Goal: Information Seeking & Learning: Learn about a topic

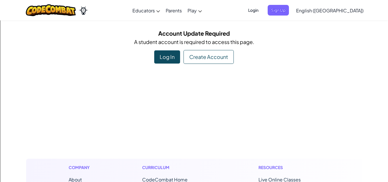
click at [197, 60] on div "Create Account" at bounding box center [208, 57] width 50 height 14
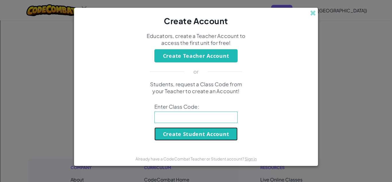
click at [215, 135] on button "Create Student Account" at bounding box center [195, 133] width 83 height 13
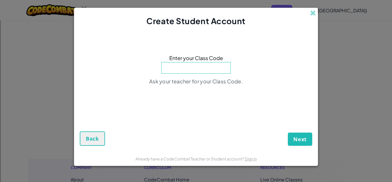
click at [312, 11] on span at bounding box center [313, 13] width 6 height 6
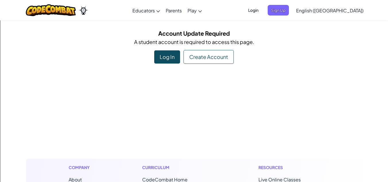
click at [173, 60] on div "Log In" at bounding box center [167, 56] width 26 height 13
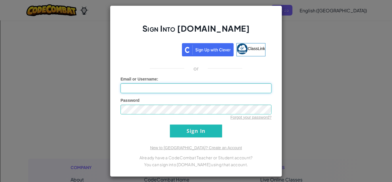
click at [161, 87] on input "Email or Username :" at bounding box center [195, 88] width 151 height 10
click at [162, 89] on input "10005410" at bounding box center [195, 88] width 151 height 10
type input "100054107"
click at [170, 124] on input "Sign In" at bounding box center [196, 130] width 52 height 13
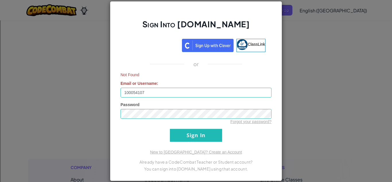
click at [324, 46] on div "Sign Into Ozaria.com ClassLink or Not Found Email or Username : 100054107 Passw…" at bounding box center [196, 91] width 392 height 182
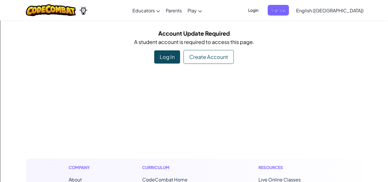
click at [289, 12] on span "Sign Up" at bounding box center [277, 10] width 21 height 11
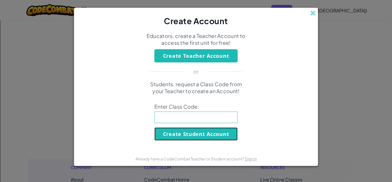
click at [202, 136] on button "Create Student Account" at bounding box center [195, 133] width 83 height 13
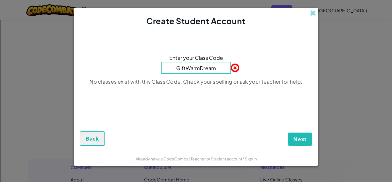
type input "GiftWarmDream"
click at [288, 132] on button "Next" at bounding box center [300, 138] width 24 height 13
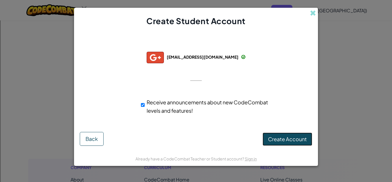
click at [282, 139] on span "Create Account" at bounding box center [287, 138] width 39 height 7
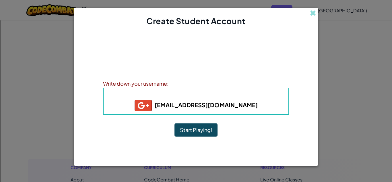
click at [184, 127] on button "Start Playing!" at bounding box center [195, 129] width 43 height 13
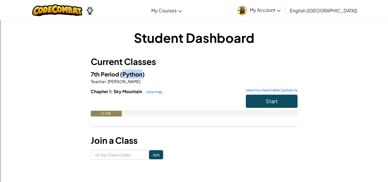
drag, startPoint x: 121, startPoint y: 74, endPoint x: 142, endPoint y: 78, distance: 20.8
click at [142, 78] on div "7th Period (Python) Teacher : Eric Zylman Chapter 1: Sky Mountain view map view…" at bounding box center [194, 96] width 207 height 55
click at [178, 75] on h5 "7th Period (Python)" at bounding box center [194, 73] width 207 height 9
click at [280, 12] on span "My Account" at bounding box center [265, 10] width 31 height 6
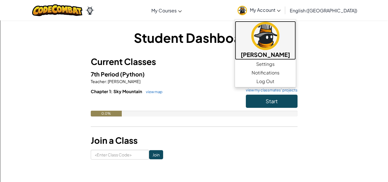
click at [279, 36] on img at bounding box center [265, 36] width 28 height 28
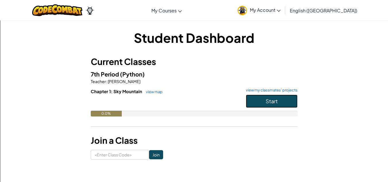
click at [255, 100] on button "Start" at bounding box center [272, 100] width 52 height 13
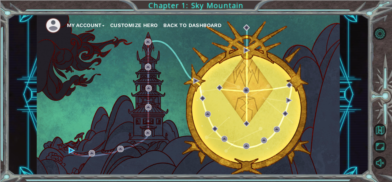
click at [129, 24] on button "Customize Hero" at bounding box center [134, 25] width 48 height 9
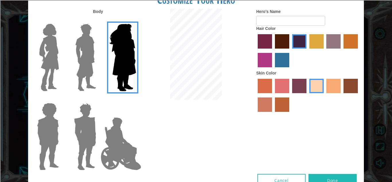
click at [87, 55] on img at bounding box center [86, 58] width 26 height 72
click at [98, 20] on input "Hero Lars" at bounding box center [98, 20] width 0 height 0
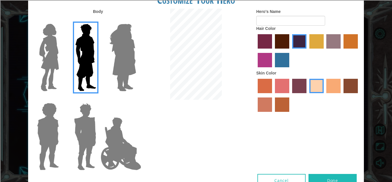
click at [47, 55] on img at bounding box center [49, 58] width 24 height 72
click at [61, 20] on input "Hero Connie" at bounding box center [61, 20] width 0 height 0
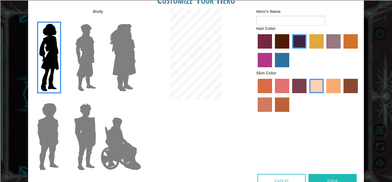
click at [281, 42] on label "maroon hair color" at bounding box center [282, 41] width 14 height 14
click at [273, 50] on input "maroon hair color" at bounding box center [273, 50] width 0 height 0
click at [336, 90] on label "tacao skin color" at bounding box center [333, 86] width 14 height 14
click at [324, 95] on input "tacao skin color" at bounding box center [324, 95] width 0 height 0
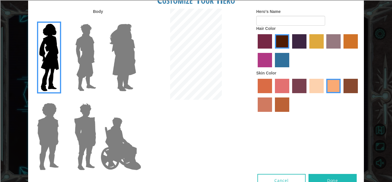
click at [314, 87] on label "sandy beach skin color" at bounding box center [316, 86] width 14 height 14
click at [307, 95] on input "sandy beach skin color" at bounding box center [307, 95] width 0 height 0
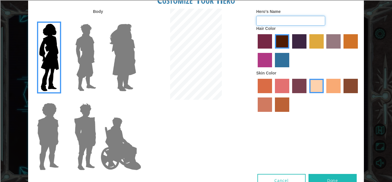
click at [278, 21] on input "Hero's Name" at bounding box center [290, 21] width 69 height 10
type input "Ash"
click at [322, 176] on button "Done" at bounding box center [332, 180] width 48 height 13
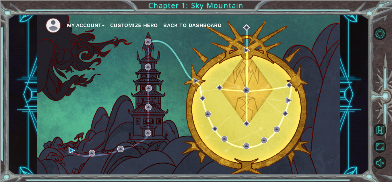
click at [85, 23] on button "My Account" at bounding box center [86, 25] width 38 height 9
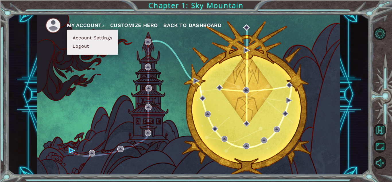
click at [86, 23] on button "My Account" at bounding box center [86, 25] width 38 height 9
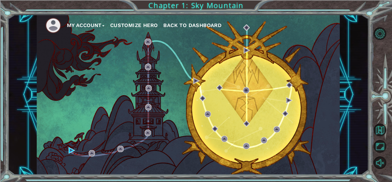
click at [54, 22] on img at bounding box center [53, 26] width 16 height 16
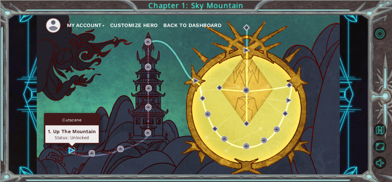
click at [70, 151] on img at bounding box center [72, 150] width 6 height 6
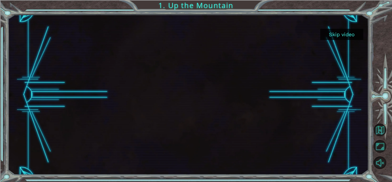
click at [351, 32] on button "Skip video" at bounding box center [341, 34] width 43 height 11
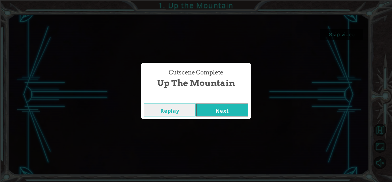
click at [174, 112] on button "Replay" at bounding box center [170, 109] width 52 height 13
click at [224, 112] on button "Next" at bounding box center [222, 109] width 52 height 13
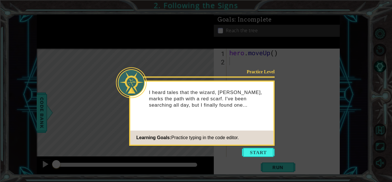
click at [259, 152] on button "Start" at bounding box center [258, 151] width 33 height 9
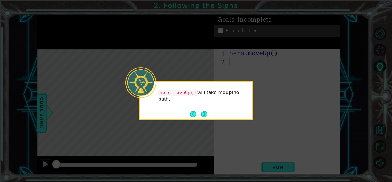
click at [159, 92] on code "hero.moveUp()" at bounding box center [177, 93] width 39 height 6
drag, startPoint x: 159, startPoint y: 92, endPoint x: 193, endPoint y: 92, distance: 33.6
click at [193, 92] on code "hero.moveUp()" at bounding box center [177, 93] width 39 height 6
copy p "hero.moveUp()"
click at [224, 97] on p "hero.moveUp() will take me up the path." at bounding box center [203, 95] width 90 height 13
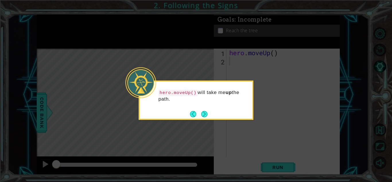
click at [204, 113] on button "Next" at bounding box center [204, 114] width 6 height 6
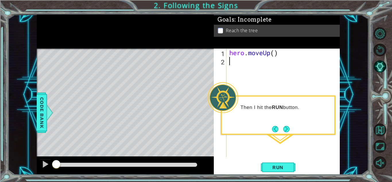
click at [287, 131] on button "Next" at bounding box center [286, 129] width 6 height 6
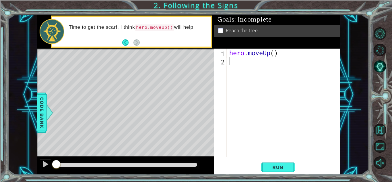
click at [277, 168] on span "Run" at bounding box center [278, 167] width 23 height 6
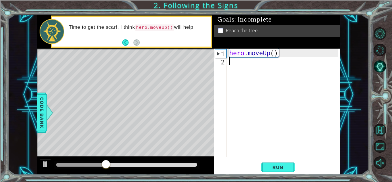
click at [276, 168] on span "Run" at bounding box center [278, 167] width 23 height 6
click at [239, 67] on div "hero . moveUp ( )" at bounding box center [284, 110] width 113 height 125
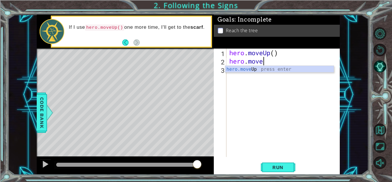
scroll to position [0, 1]
type textarea "hero.moveUp"
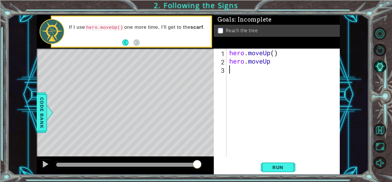
scroll to position [0, 0]
click at [268, 166] on span "Run" at bounding box center [278, 167] width 23 height 6
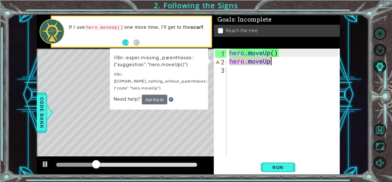
click at [277, 64] on div "hero . moveUp ( ) hero . moveUp" at bounding box center [284, 110] width 113 height 125
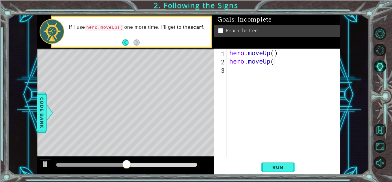
scroll to position [0, 2]
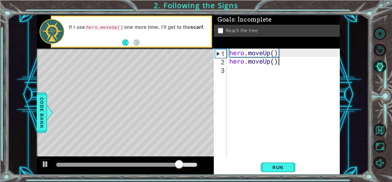
type textarea "hero.moveUp()"
click at [277, 167] on span "Run" at bounding box center [278, 167] width 23 height 6
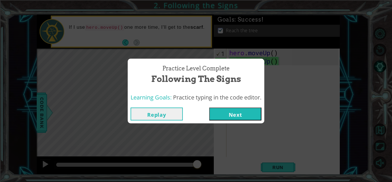
click at [245, 115] on button "Next" at bounding box center [235, 113] width 52 height 13
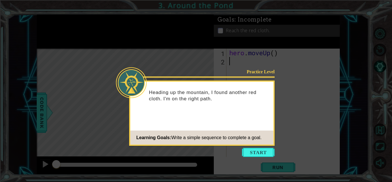
click at [265, 151] on button "Start" at bounding box center [258, 151] width 33 height 9
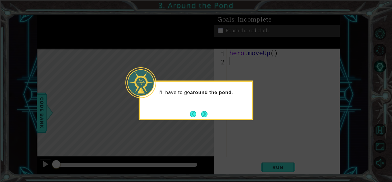
click at [204, 115] on button "Next" at bounding box center [204, 114] width 6 height 6
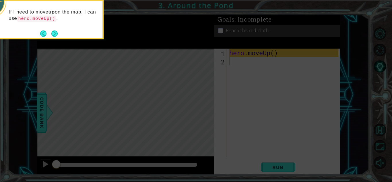
click at [55, 32] on button "Next" at bounding box center [54, 33] width 6 height 6
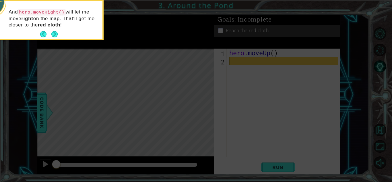
click at [55, 33] on button "Next" at bounding box center [54, 34] width 6 height 6
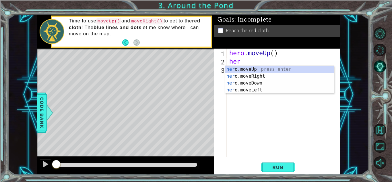
type textarea "hero"
click at [245, 77] on div "hero .moveUp press enter hero .moveRight press enter hero .moveDown press enter…" at bounding box center [279, 86] width 108 height 41
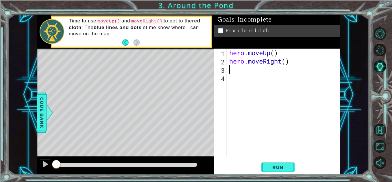
scroll to position [0, 0]
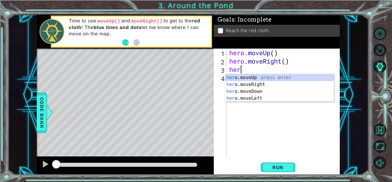
type textarea "hero"
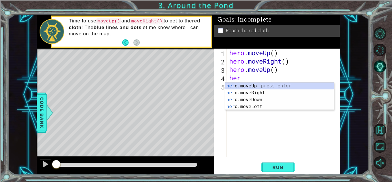
type textarea "hero"
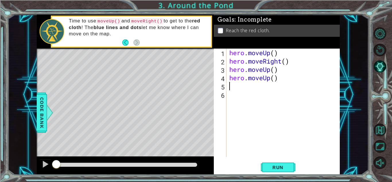
click at [278, 167] on span "Run" at bounding box center [278, 167] width 23 height 6
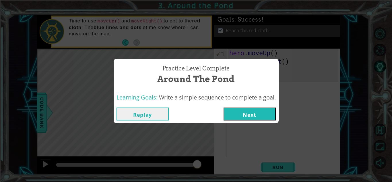
click at [251, 114] on button "Next" at bounding box center [249, 113] width 52 height 13
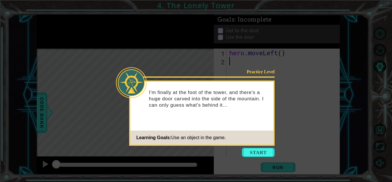
click at [255, 155] on button "Start" at bounding box center [258, 151] width 33 height 9
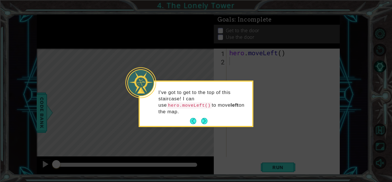
click at [205, 118] on button "Next" at bounding box center [204, 121] width 6 height 6
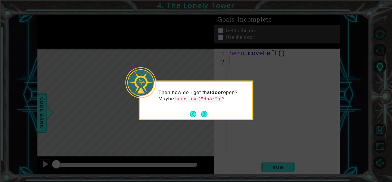
click at [205, 114] on button "Next" at bounding box center [204, 114] width 6 height 6
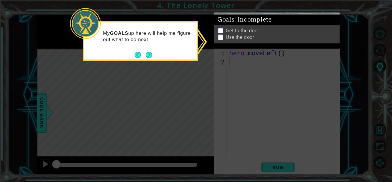
click at [150, 55] on button "Next" at bounding box center [149, 55] width 6 height 6
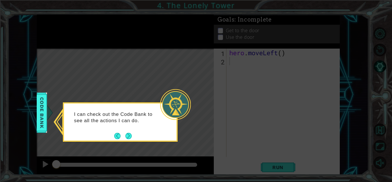
click at [126, 135] on button "Next" at bounding box center [128, 136] width 6 height 6
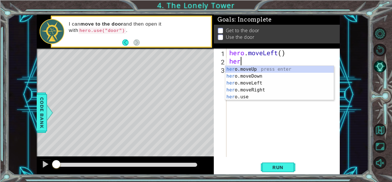
type textarea "hero"
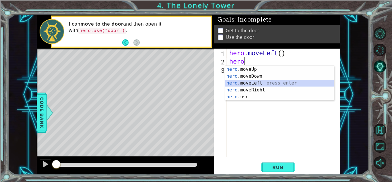
click at [251, 83] on div "hero .moveUp press enter hero .moveDown press enter hero .moveLeft press enter …" at bounding box center [279, 90] width 108 height 48
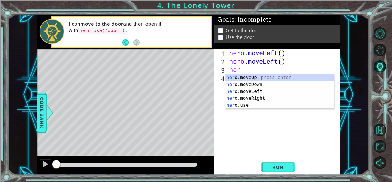
type textarea "hero"
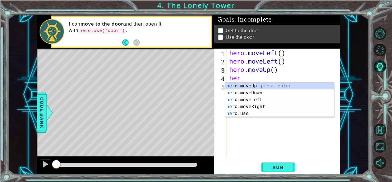
type textarea "hero"
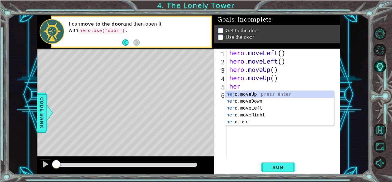
scroll to position [0, 0]
type textarea "hero."
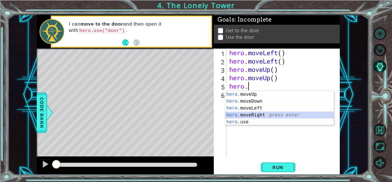
click at [250, 115] on div "hero. moveUp press enter hero. moveDown press enter hero. moveLeft press enter …" at bounding box center [279, 115] width 108 height 48
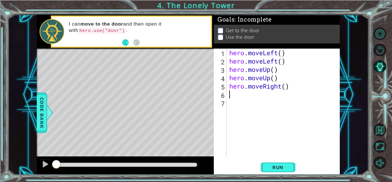
scroll to position [0, 0]
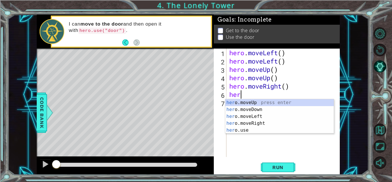
type textarea "hero"
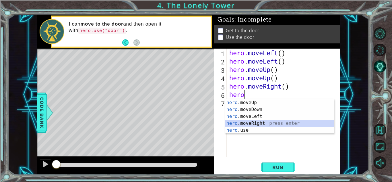
click at [255, 123] on div "hero .moveUp press enter hero .moveDown press enter hero .moveLeft press enter …" at bounding box center [279, 123] width 108 height 48
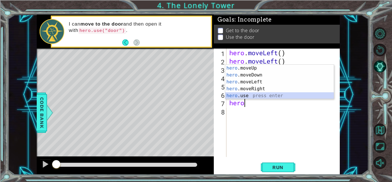
click at [238, 95] on div "hero .moveUp press enter hero .moveDown press enter hero .moveLeft press enter …" at bounding box center [279, 89] width 108 height 48
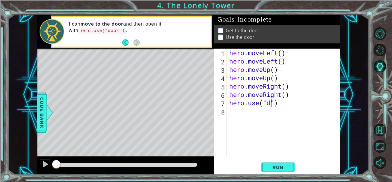
scroll to position [0, 2]
type textarea "hero.use("door")"
click at [281, 166] on span "Run" at bounding box center [278, 167] width 23 height 6
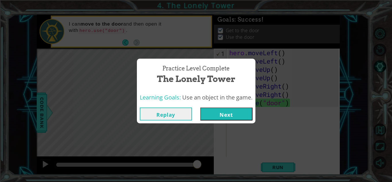
click at [234, 117] on button "Next" at bounding box center [226, 113] width 52 height 13
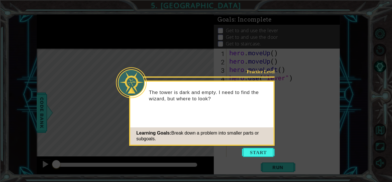
click at [251, 152] on button "Start" at bounding box center [258, 151] width 33 height 9
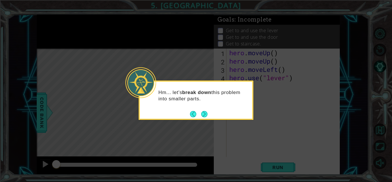
click at [207, 116] on button "Next" at bounding box center [204, 114] width 6 height 6
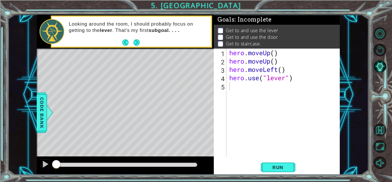
click at [134, 42] on button "Next" at bounding box center [136, 42] width 6 height 6
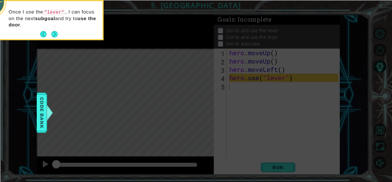
click at [54, 33] on button "Next" at bounding box center [54, 34] width 6 height 6
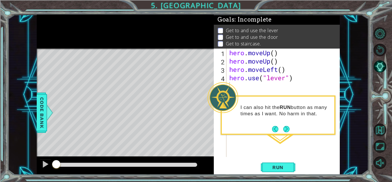
click at [286, 129] on button "Next" at bounding box center [286, 129] width 6 height 6
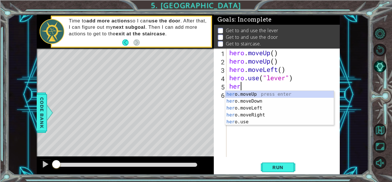
type textarea "hero"
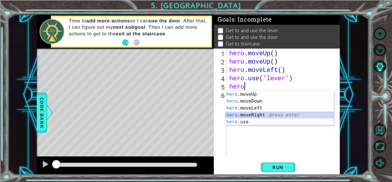
click at [265, 115] on div "hero .moveUp press enter hero .moveDown press enter hero .moveLeft press enter …" at bounding box center [279, 115] width 108 height 48
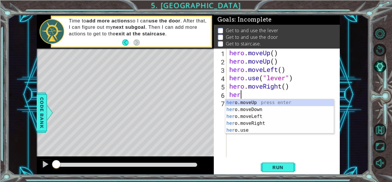
type textarea "hero"
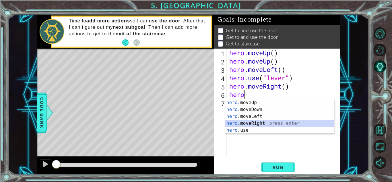
click at [263, 123] on div "hero .moveUp press enter hero .moveDown press enter hero .moveLeft press enter …" at bounding box center [279, 123] width 108 height 48
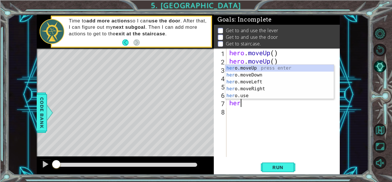
type textarea "hero"
click at [252, 88] on div "hero .moveUp press enter hero .moveDown press enter hero .moveLeft press enter …" at bounding box center [279, 89] width 108 height 48
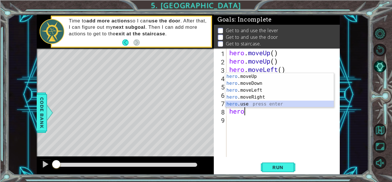
click at [255, 105] on div "hero .moveUp press enter hero .moveDown press enter hero .moveLeft press enter …" at bounding box center [279, 97] width 108 height 48
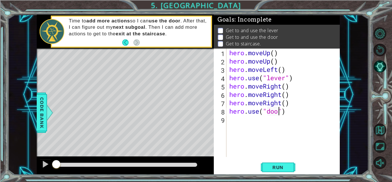
scroll to position [0, 3]
type textarea "hero.use("door")"
click at [258, 122] on div "hero . moveUp ( ) hero . moveUp ( ) hero . moveLeft ( ) hero . use ( "lever" ) …" at bounding box center [284, 110] width 113 height 125
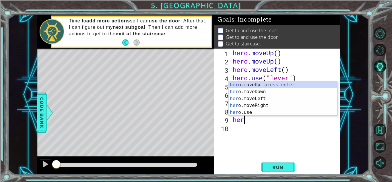
type textarea "hero"
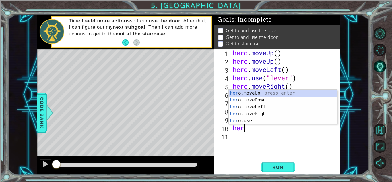
type textarea "hero"
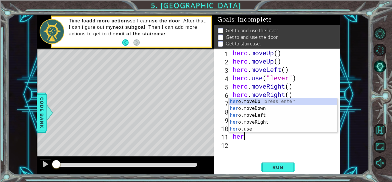
type textarea "hero"
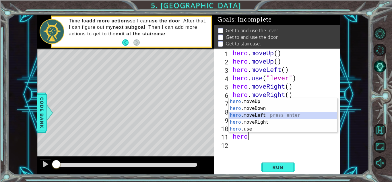
click at [276, 114] on div "hero .moveUp press enter hero .moveDown press enter hero .moveLeft press enter …" at bounding box center [283, 122] width 108 height 48
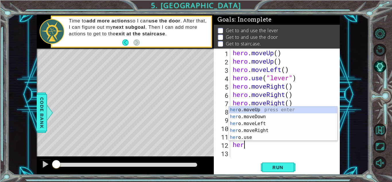
type textarea "hero"
click at [265, 123] on div "hero .moveUp press enter hero .moveDown press enter hero .moveLeft press enter …" at bounding box center [283, 130] width 108 height 48
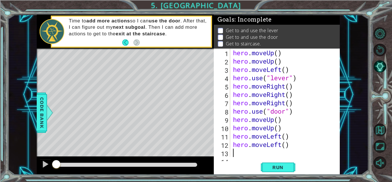
scroll to position [8, 0]
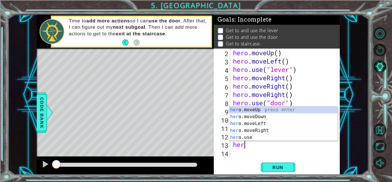
type textarea "hero"
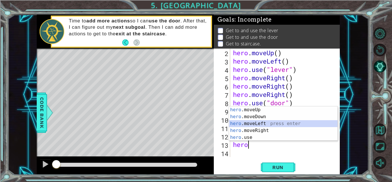
click at [257, 123] on div "hero .moveUp press enter hero .moveDown press enter hero .moveLeft press enter …" at bounding box center [283, 130] width 108 height 48
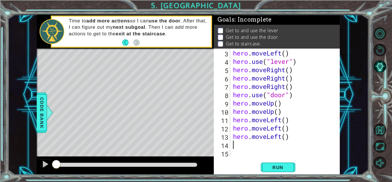
scroll to position [16, 0]
click at [279, 169] on span "Run" at bounding box center [278, 167] width 23 height 6
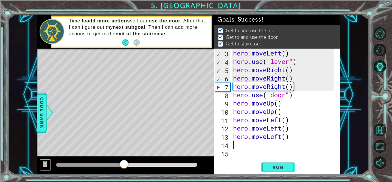
click at [48, 164] on div at bounding box center [45, 163] width 7 height 7
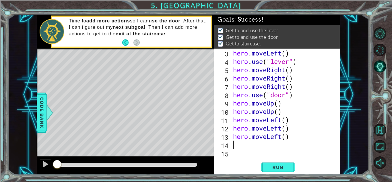
drag, startPoint x: 125, startPoint y: 166, endPoint x: 53, endPoint y: 168, distance: 71.7
click at [53, 168] on div at bounding box center [57, 164] width 10 height 10
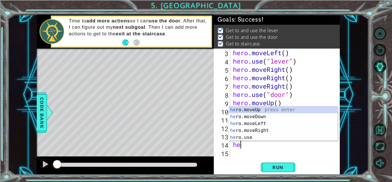
scroll to position [17, 0]
type textarea "hero"
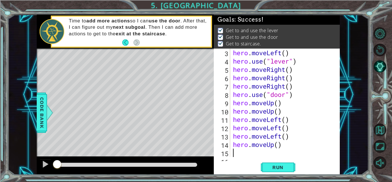
scroll to position [25, 0]
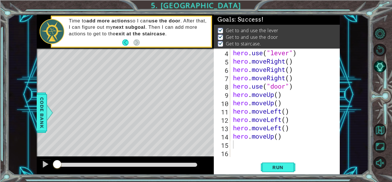
click at [279, 169] on span "Run" at bounding box center [278, 167] width 23 height 6
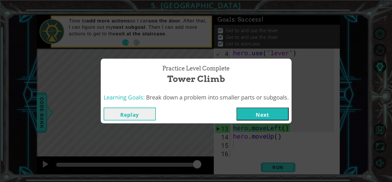
click at [255, 113] on button "Next" at bounding box center [262, 113] width 52 height 13
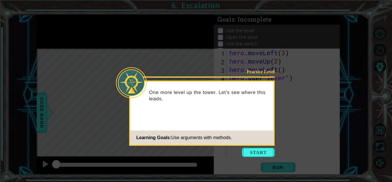
click at [258, 153] on button "Start" at bounding box center [258, 151] width 33 height 9
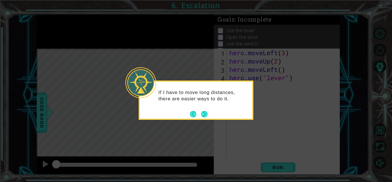
click at [203, 115] on button "Next" at bounding box center [204, 114] width 6 height 6
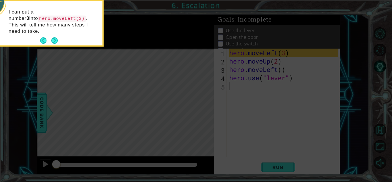
click at [54, 37] on button "Next" at bounding box center [54, 40] width 6 height 6
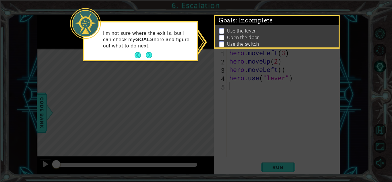
click at [149, 55] on button "Next" at bounding box center [149, 55] width 6 height 6
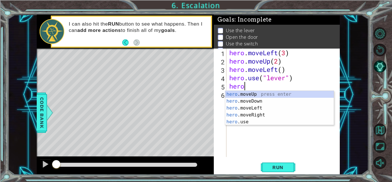
scroll to position [0, 0]
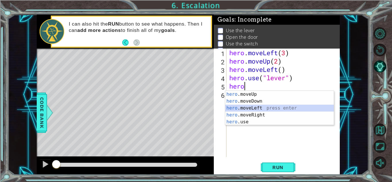
click at [230, 108] on div "hero .moveUp press enter hero .moveDown press enter hero .moveLeft press enter …" at bounding box center [279, 115] width 108 height 48
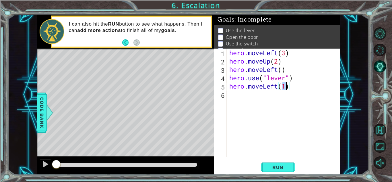
type textarea "hero.moveLeft()"
click at [248, 99] on div "hero . moveLeft ( 3 ) hero . moveUp ( 2 ) hero . moveLeft ( ) hero . use ( "lev…" at bounding box center [284, 110] width 113 height 125
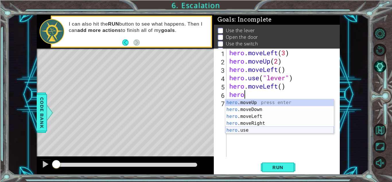
click at [248, 130] on div "hero .moveUp press enter hero .moveDown press enter hero .moveLeft press enter …" at bounding box center [279, 123] width 108 height 48
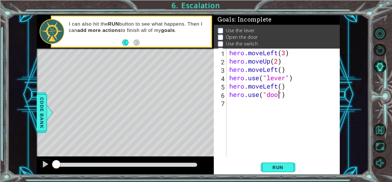
type textarea "hero.use("door")"
click at [234, 107] on div "hero . moveLeft ( 3 ) hero . moveUp ( 2 ) hero . moveLeft ( ) hero . use ( "lev…" at bounding box center [284, 110] width 113 height 125
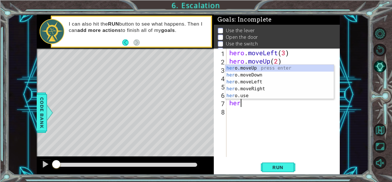
scroll to position [0, 0]
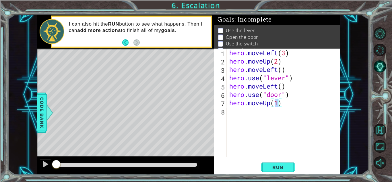
type textarea "hero.moveUp(2)"
click at [236, 112] on div "hero . moveLeft ( 3 ) hero . moveUp ( 2 ) hero . moveLeft ( ) hero . use ( "lev…" at bounding box center [284, 110] width 113 height 125
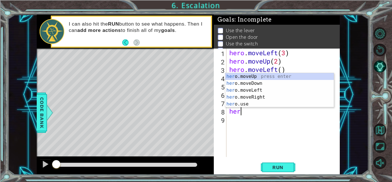
scroll to position [0, 0]
click at [253, 98] on div "hero .moveUp press enter hero .moveDown press enter hero .moveLeft press enter …" at bounding box center [279, 97] width 108 height 48
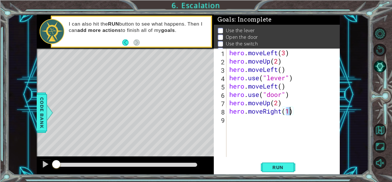
type textarea "hero.moveRight(3)"
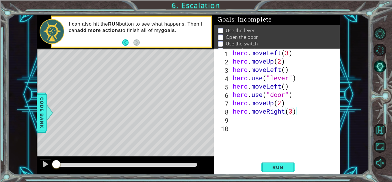
scroll to position [0, 0]
click at [290, 169] on button "Run" at bounding box center [278, 167] width 34 height 13
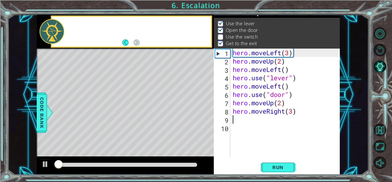
scroll to position [8, 0]
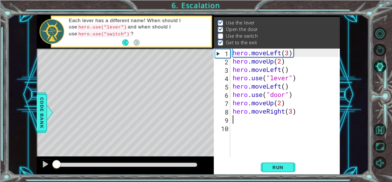
drag, startPoint x: 145, startPoint y: 163, endPoint x: 18, endPoint y: 161, distance: 126.8
click at [18, 161] on div "1 ההההההההההההההההההההההההההההההההההההההההההההההההההההההההההההההההההההההההההההה…" at bounding box center [188, 95] width 361 height 160
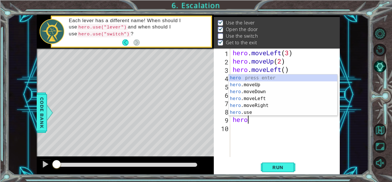
scroll to position [0, 0]
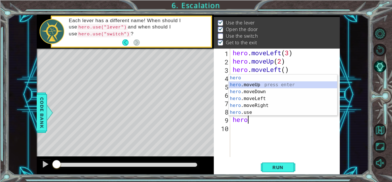
click at [250, 83] on div "hero press enter hero .moveUp press enter hero .moveDown press enter hero .move…" at bounding box center [283, 101] width 108 height 55
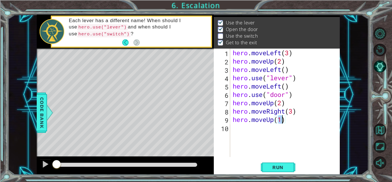
type textarea "hero.moveUp()"
click at [306, 146] on div "hero . moveLeft ( 3 ) hero . moveUp ( 2 ) hero . moveLeft ( ) hero . use ( "lev…" at bounding box center [287, 110] width 110 height 125
click at [279, 168] on span "Run" at bounding box center [278, 167] width 23 height 6
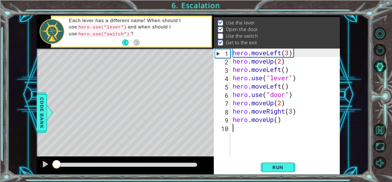
drag, startPoint x: 149, startPoint y: 164, endPoint x: 22, endPoint y: 168, distance: 127.5
click at [22, 168] on div "1 ההההההההההההההההההההההההההההההההההההההההההההההההההההההההההההההההההההההההההההה…" at bounding box center [188, 95] width 361 height 160
click at [43, 163] on div at bounding box center [45, 163] width 7 height 7
drag, startPoint x: 69, startPoint y: 164, endPoint x: 38, endPoint y: 166, distance: 31.1
click at [38, 166] on div at bounding box center [125, 165] width 177 height 18
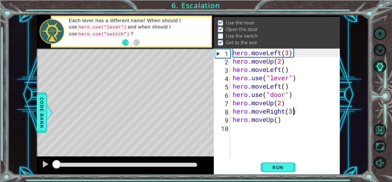
click at [292, 112] on div "hero . moveLeft ( 3 ) hero . moveUp ( 2 ) hero . moveLeft ( ) hero . use ( "lev…" at bounding box center [287, 110] width 110 height 125
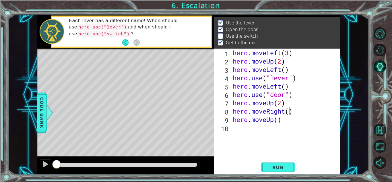
scroll to position [0, 3]
drag, startPoint x: 285, startPoint y: 120, endPoint x: 232, endPoint y: 118, distance: 52.8
click at [232, 118] on div "hero . moveLeft ( 3 ) hero . moveUp ( 2 ) hero . moveLeft ( ) hero . use ( "lev…" at bounding box center [287, 110] width 110 height 125
type textarea "hero.moveUp()"
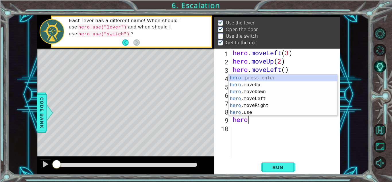
scroll to position [0, 0]
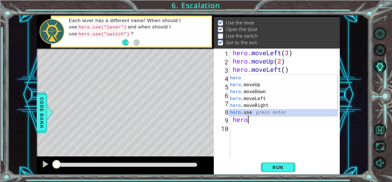
click at [275, 112] on div "hero press enter hero .moveUp press enter hero .moveDown press enter hero .move…" at bounding box center [283, 101] width 108 height 55
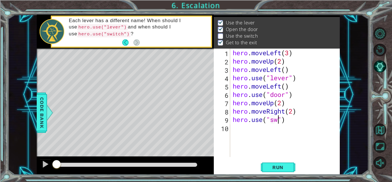
scroll to position [0, 2]
type textarea "hero.use("switch")"
click at [243, 131] on div "hero . moveLeft ( 3 ) hero . moveUp ( 2 ) hero . moveLeft ( ) hero . use ( "lev…" at bounding box center [287, 110] width 110 height 125
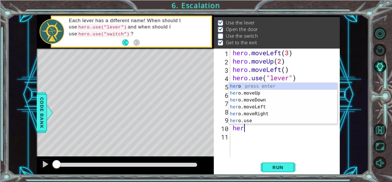
scroll to position [0, 0]
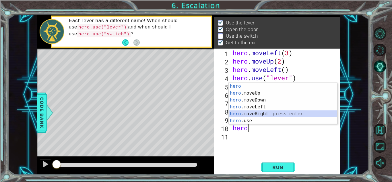
click at [276, 113] on div "hero press enter hero .moveUp press enter hero .moveDown press enter hero .move…" at bounding box center [283, 110] width 108 height 55
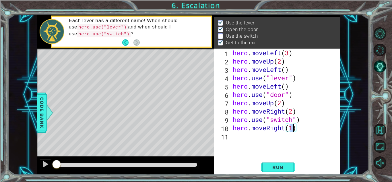
type textarea "hero.moveRight()"
click at [239, 137] on div "hero . moveLeft ( 3 ) hero . moveUp ( 2 ) hero . moveLeft ( ) hero . use ( "lev…" at bounding box center [287, 110] width 110 height 125
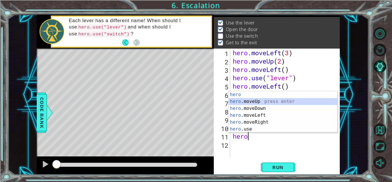
click at [258, 101] on div "hero press enter hero .moveUp press enter hero .moveDown press enter hero .move…" at bounding box center [283, 118] width 108 height 55
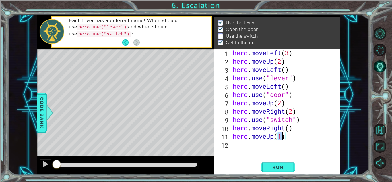
type textarea "hero.moveUp(1)"
click at [285, 168] on span "Run" at bounding box center [278, 167] width 23 height 6
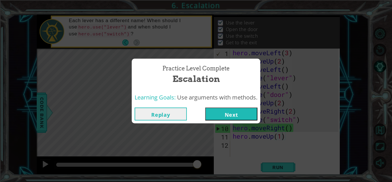
click at [248, 115] on button "Next" at bounding box center [231, 113] width 52 height 13
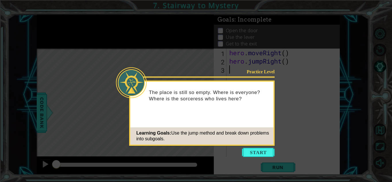
click at [263, 153] on button "Start" at bounding box center [258, 151] width 33 height 9
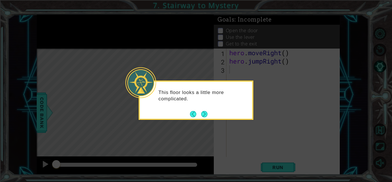
click at [205, 114] on button "Next" at bounding box center [204, 114] width 6 height 6
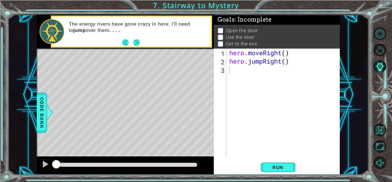
click at [137, 43] on button "Next" at bounding box center [136, 42] width 6 height 6
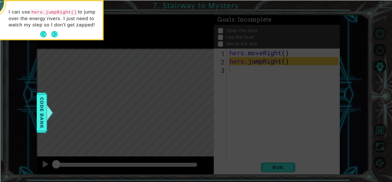
click at [56, 34] on button "Next" at bounding box center [54, 34] width 6 height 6
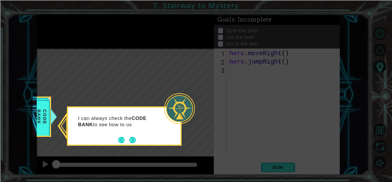
click at [135, 142] on button "Next" at bounding box center [132, 140] width 6 height 6
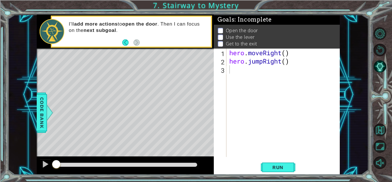
click at [274, 166] on span "Run" at bounding box center [278, 167] width 23 height 6
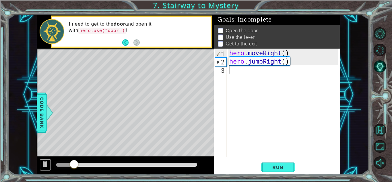
click at [46, 164] on div at bounding box center [45, 163] width 7 height 7
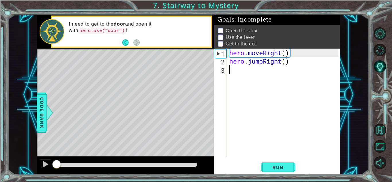
drag, startPoint x: 77, startPoint y: 166, endPoint x: 47, endPoint y: 167, distance: 29.8
click at [47, 167] on div at bounding box center [125, 165] width 177 height 18
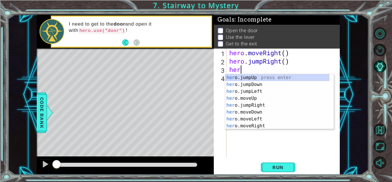
scroll to position [0, 0]
click at [284, 104] on div "hero .jumpUp press enter hero .jumpDown press enter hero .jumpLeft press enter …" at bounding box center [277, 108] width 104 height 69
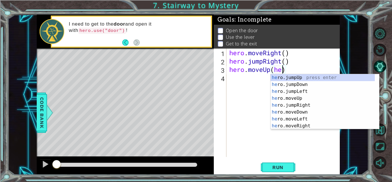
scroll to position [0, 2]
type textarea "hero.moveUp()"
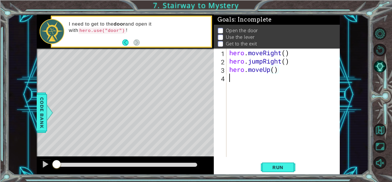
click at [248, 79] on div "hero . moveRight ( ) hero . jumpRight ( ) hero . moveUp ( )" at bounding box center [284, 110] width 113 height 125
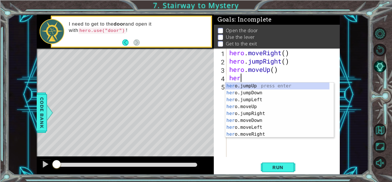
scroll to position [0, 0]
click at [280, 135] on div "hero .jumpUp press enter hero .jumpDown press enter hero .jumpLeft press enter …" at bounding box center [277, 116] width 104 height 69
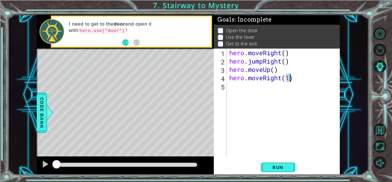
type textarea "hero.moveRight()"
click at [267, 88] on div "hero . moveRight ( ) hero . jumpRight ( ) hero . moveUp ( ) hero . moveRight ( )" at bounding box center [284, 110] width 113 height 125
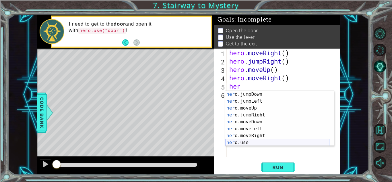
scroll to position [7, 0]
click at [268, 142] on div "her o.jumpDown press enter her o.jumpLeft press enter her o.moveUp press enter …" at bounding box center [277, 125] width 104 height 69
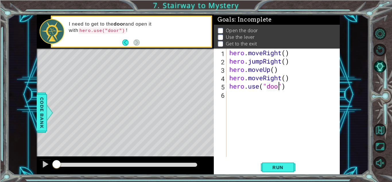
scroll to position [0, 2]
type textarea "hero.use("door")"
click at [44, 126] on span "Code Bank" at bounding box center [41, 112] width 9 height 35
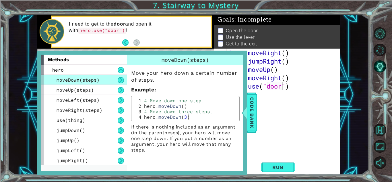
click at [116, 69] on div "hero" at bounding box center [84, 70] width 86 height 10
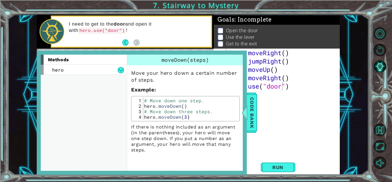
click at [88, 68] on div "hero" at bounding box center [84, 70] width 86 height 10
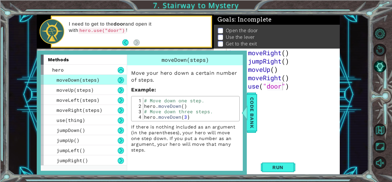
click at [121, 71] on button at bounding box center [121, 70] width 6 height 6
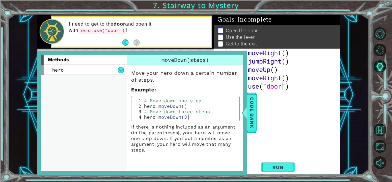
click at [289, 114] on div "hero . moveRight ( ) hero . jumpRight ( ) hero . moveUp ( ) hero . moveRight ( …" at bounding box center [284, 110] width 113 height 125
click at [251, 125] on span "Code Bank" at bounding box center [251, 112] width 9 height 35
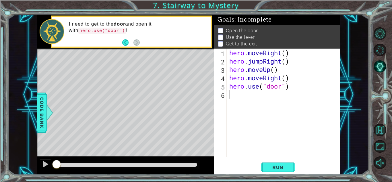
click at [238, 94] on div "hero . moveRight ( ) hero . jumpRight ( ) hero . moveUp ( ) hero . moveRight ( …" at bounding box center [284, 110] width 113 height 125
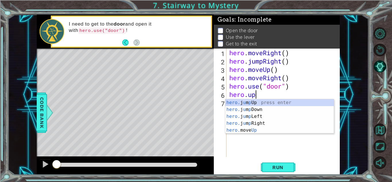
scroll to position [0, 1]
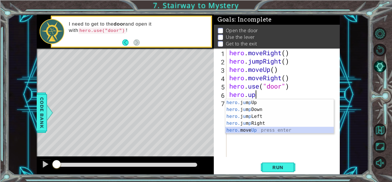
click at [252, 129] on div "hero. j u m p Up press enter hero. j u m p Down press enter hero. j u m p Left …" at bounding box center [279, 123] width 108 height 48
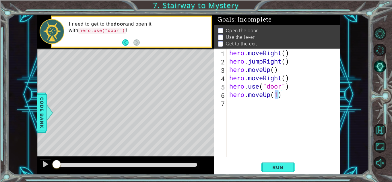
type textarea "hero.moveUp(2)"
click at [240, 105] on div "hero . moveRight ( ) hero . jumpRight ( ) hero . moveUp ( ) hero . moveRight ( …" at bounding box center [284, 110] width 113 height 125
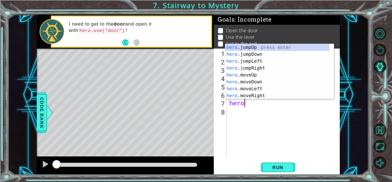
scroll to position [0, 0]
click at [255, 98] on div "hero .jumpUp press enter hero .jumpDown press enter hero .jumpLeft press enter …" at bounding box center [277, 78] width 104 height 69
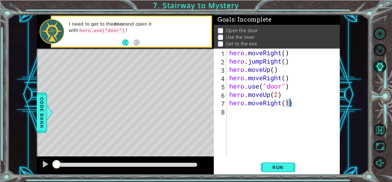
type textarea "hero.moveRight()"
click at [244, 114] on div "hero . moveRight ( ) hero . jumpRight ( ) hero . moveUp ( ) hero . moveRight ( …" at bounding box center [284, 110] width 113 height 125
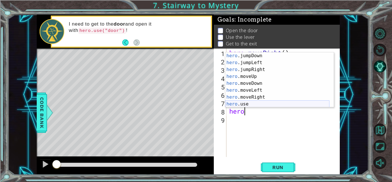
scroll to position [7, 0]
click at [281, 103] on div "hero .jumpDown press enter hero .jumpLeft press enter hero .jumpRight press ent…" at bounding box center [277, 86] width 104 height 69
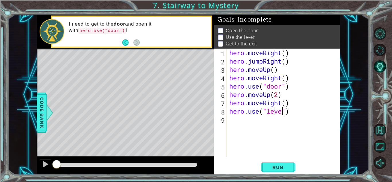
type textarea "hero.use("lever")"
click at [247, 122] on div "hero . moveRight ( ) hero . jumpRight ( ) hero . moveUp ( ) hero . moveRight ( …" at bounding box center [284, 110] width 113 height 125
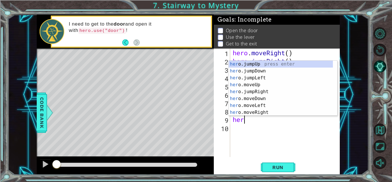
scroll to position [0, 0]
click at [267, 112] on div "hero .jumpUp press enter hero .jumpDown press enter hero .jumpLeft press enter …" at bounding box center [281, 95] width 104 height 69
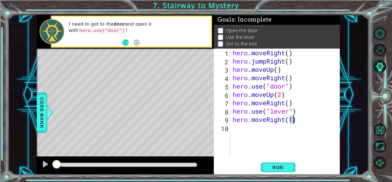
type textarea "hero.moveRight(2)"
click at [269, 131] on div "hero . moveRight ( ) hero . jumpRight ( ) hero . moveUp ( ) hero . moveRight ( …" at bounding box center [287, 110] width 110 height 125
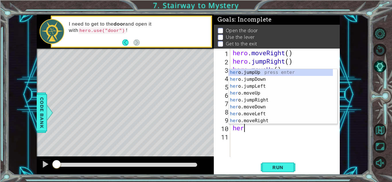
type textarea "hero"
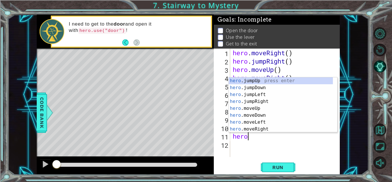
scroll to position [0, 0]
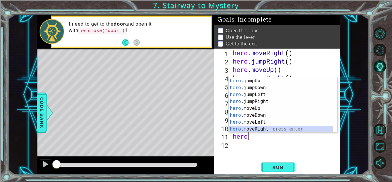
click at [276, 131] on div "hero .jumpUp press enter hero .jumpDown press enter hero .jumpLeft press enter …" at bounding box center [281, 111] width 104 height 69
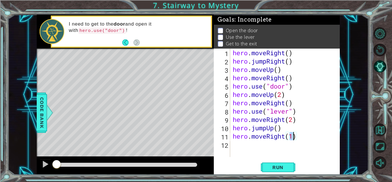
type textarea "hero.moveRight(2)"
click at [250, 147] on div "hero . moveRight ( ) hero . jumpRight ( ) hero . moveUp ( ) hero . moveRight ( …" at bounding box center [287, 110] width 110 height 125
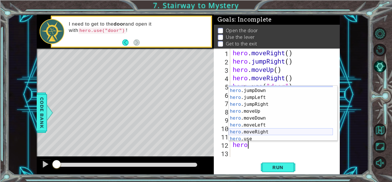
scroll to position [0, 0]
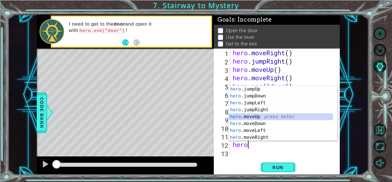
click at [255, 116] on div "hero .jumpUp press enter hero .jumpDown press enter hero .jumpLeft press enter …" at bounding box center [281, 119] width 104 height 69
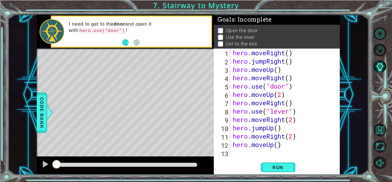
click at [278, 167] on span "Run" at bounding box center [278, 167] width 23 height 6
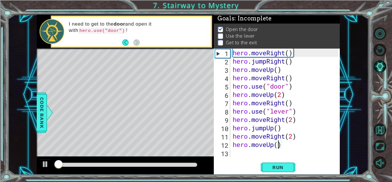
scroll to position [4, 0]
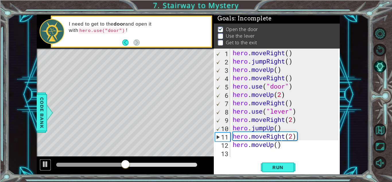
click at [47, 166] on div at bounding box center [45, 163] width 7 height 7
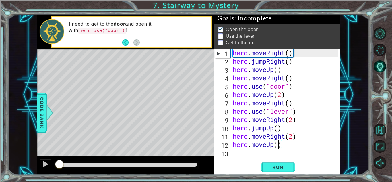
drag, startPoint x: 124, startPoint y: 163, endPoint x: 55, endPoint y: 160, distance: 68.9
click at [55, 160] on div at bounding box center [59, 164] width 10 height 10
drag, startPoint x: 286, startPoint y: 78, endPoint x: 268, endPoint y: 78, distance: 18.1
click at [268, 78] on div "hero . moveRight ( ) hero . jumpRight ( ) hero . moveUp ( ) hero . moveRight ( …" at bounding box center [287, 110] width 110 height 125
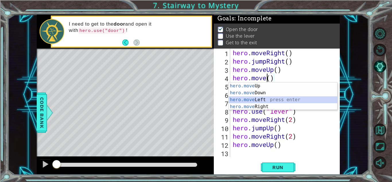
click at [259, 101] on div "hero.move Up press enter hero.move Down press enter hero.move Left press enter …" at bounding box center [283, 102] width 108 height 41
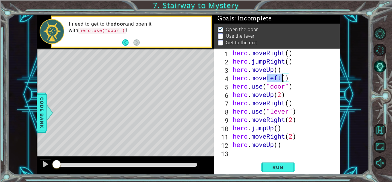
drag, startPoint x: 269, startPoint y: 79, endPoint x: 282, endPoint y: 79, distance: 13.8
click at [282, 79] on div "hero . moveRight ( ) hero . jumpRight ( ) hero . moveUp ( ) hero . moveLeft ( )…" at bounding box center [287, 110] width 110 height 125
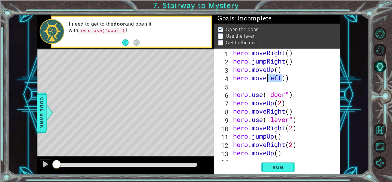
drag, startPoint x: 282, startPoint y: 79, endPoint x: 269, endPoint y: 79, distance: 13.8
click at [269, 79] on div "hero . moveRight ( ) hero . jumpRight ( ) hero . moveUp ( ) hero . moveLeft ( )…" at bounding box center [284, 110] width 105 height 125
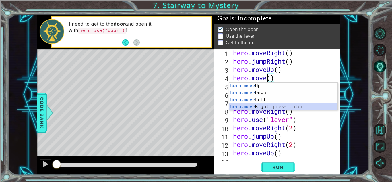
click at [274, 107] on div "hero.move Up press enter hero.move Down press enter hero.move Left press enter …" at bounding box center [283, 102] width 108 height 41
type textarea "hero.moveRight(1)"
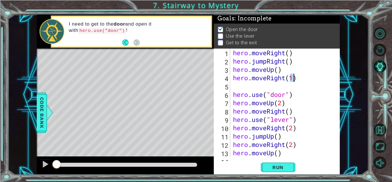
click at [234, 86] on div "hero . moveRight ( ) hero . jumpRight ( ) hero . moveUp ( ) hero . moveRight ( …" at bounding box center [284, 110] width 105 height 125
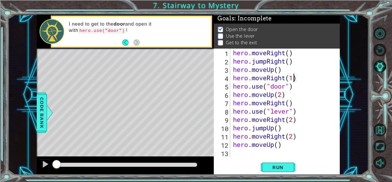
click at [294, 80] on div "hero . moveRight ( ) hero . jumpRight ( ) hero . moveUp ( ) hero . moveRight ( …" at bounding box center [286, 110] width 109 height 125
drag, startPoint x: 284, startPoint y: 104, endPoint x: 267, endPoint y: 105, distance: 17.0
click at [267, 105] on div "hero . moveRight ( ) hero . jumpRight ( ) hero . moveUp ( ) hero . moveRight ( …" at bounding box center [286, 110] width 109 height 125
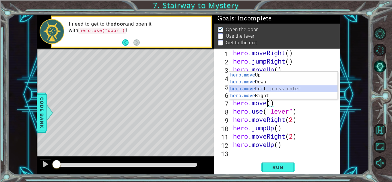
click at [266, 88] on div "hero.move Up press enter hero.move Down press enter hero.move Left press enter …" at bounding box center [283, 91] width 108 height 41
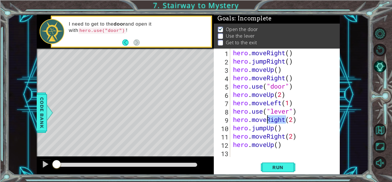
drag, startPoint x: 286, startPoint y: 121, endPoint x: 268, endPoint y: 119, distance: 18.4
click at [268, 119] on div "hero . moveRight ( ) hero . jumpRight ( ) hero . moveUp ( ) hero . moveRight ( …" at bounding box center [286, 110] width 109 height 125
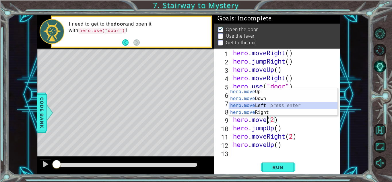
click at [267, 104] on div "hero.move Up press enter hero.move Down press enter hero.move Left press enter …" at bounding box center [283, 108] width 108 height 41
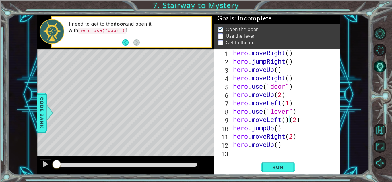
click at [289, 103] on div "hero . moveRight ( ) hero . jumpRight ( ) hero . moveUp ( ) hero . moveRight ( …" at bounding box center [286, 110] width 109 height 125
click at [289, 120] on div "hero . moveRight ( ) hero . jumpRight ( ) hero . moveUp ( ) hero . moveRight ( …" at bounding box center [286, 110] width 109 height 125
type textarea "hero.moveLeft(2)"
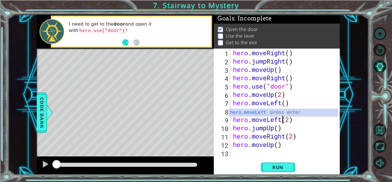
click at [307, 121] on div "hero . moveRight ( ) hero . jumpRight ( ) hero . moveUp ( ) hero . moveRight ( …" at bounding box center [286, 110] width 109 height 125
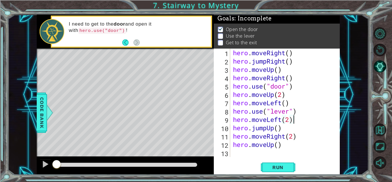
click at [278, 166] on span "Run" at bounding box center [278, 167] width 23 height 6
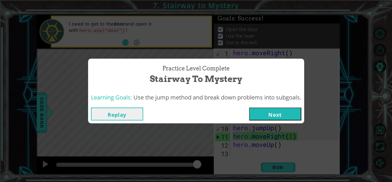
click at [277, 113] on button "Next" at bounding box center [275, 113] width 52 height 13
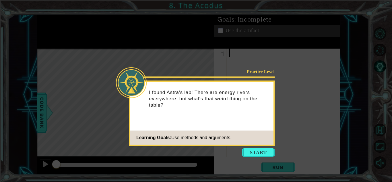
click at [255, 152] on button "Start" at bounding box center [258, 151] width 33 height 9
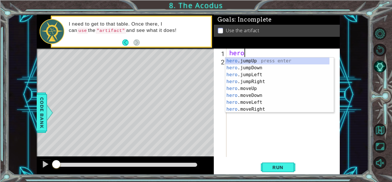
scroll to position [0, 0]
click at [287, 89] on div "hero .jumpUp press enter hero .jumpDown press enter hero .jumpLeft press enter …" at bounding box center [277, 91] width 104 height 69
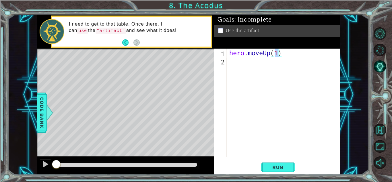
type textarea "hero.moveUp(2)"
click at [242, 62] on div "hero . moveUp ( 2 )" at bounding box center [284, 110] width 113 height 125
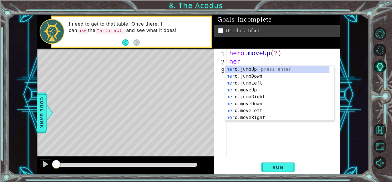
scroll to position [0, 0]
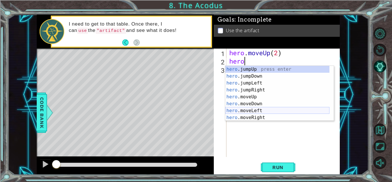
click at [273, 108] on div "hero .jumpUp press enter hero .jumpDown press enter hero .jumpLeft press enter …" at bounding box center [277, 100] width 104 height 69
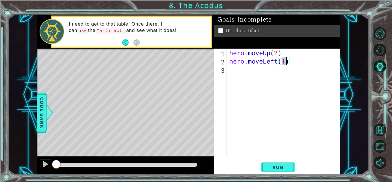
type textarea "hero.moveLeft()"
click at [268, 74] on div "hero . moveUp ( 2 ) hero . moveLeft ( )" at bounding box center [284, 110] width 113 height 125
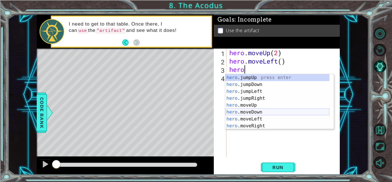
click at [281, 113] on div "hero .jumpUp press enter hero .jumpDown press enter hero .jumpLeft press enter …" at bounding box center [277, 108] width 104 height 69
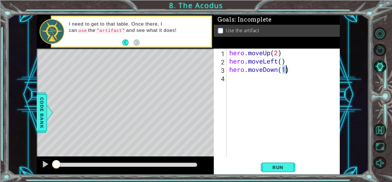
type textarea "hero.moveDown(2)"
click at [248, 80] on div "hero . moveUp ( 2 ) hero . moveLeft ( ) hero . moveDown ( 2 )" at bounding box center [284, 110] width 113 height 125
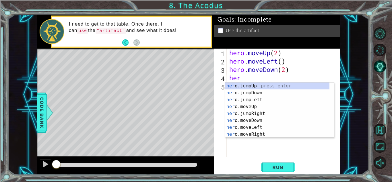
type textarea "hero"
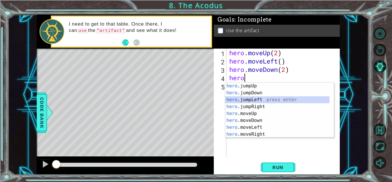
click at [254, 102] on div "hero .jumpUp press enter hero .jumpDown press enter hero .jumpLeft press enter …" at bounding box center [277, 116] width 104 height 69
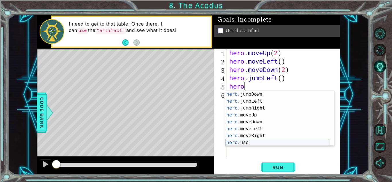
scroll to position [7, 0]
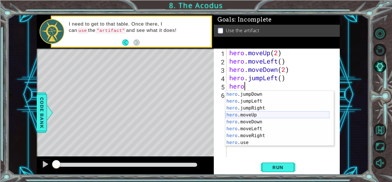
click at [261, 114] on div "hero .jumpDown press enter hero .jumpLeft press enter hero .jumpRight press ent…" at bounding box center [277, 125] width 104 height 69
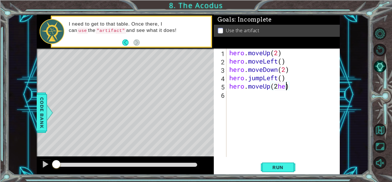
scroll to position [0, 3]
type textarea "hero.moveUp(2)"
click at [246, 98] on div "hero . moveUp ( 2 ) hero . moveLeft ( ) hero . moveDown ( 2 ) hero . jumpLeft (…" at bounding box center [284, 110] width 113 height 125
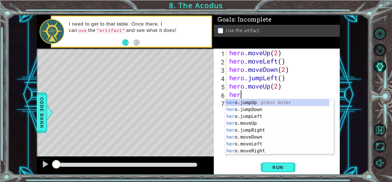
scroll to position [0, 0]
click at [260, 151] on div "hero .jumpUp press enter hero .jumpDown press enter hero .jumpLeft press enter …" at bounding box center [277, 133] width 104 height 69
type textarea "hero.moveRight(1)"
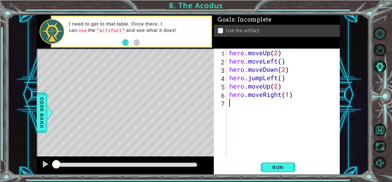
click at [246, 106] on div "hero . moveUp ( 2 ) hero . moveLeft ( ) hero . moveDown ( 2 ) hero . jumpLeft (…" at bounding box center [284, 110] width 113 height 125
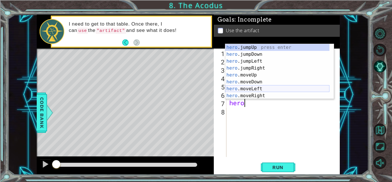
scroll to position [7, 0]
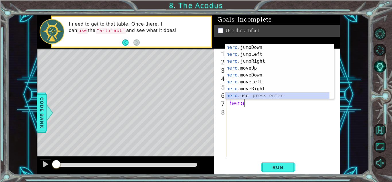
click at [262, 97] on div "hero .jumpDown press enter hero .jumpLeft press enter hero .jumpRight press ent…" at bounding box center [277, 78] width 104 height 69
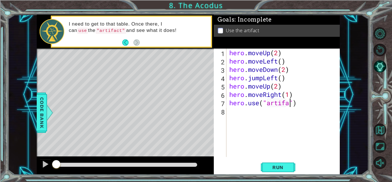
scroll to position [0, 3]
type textarea "hero.use("artifact")"
click at [282, 165] on span "Run" at bounding box center [278, 167] width 23 height 6
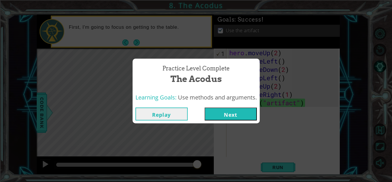
click at [213, 114] on button "Next" at bounding box center [231, 113] width 52 height 13
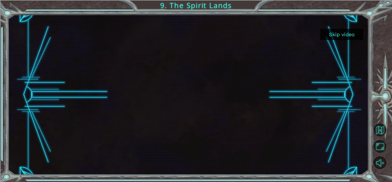
click at [340, 34] on button "Skip video" at bounding box center [341, 34] width 43 height 11
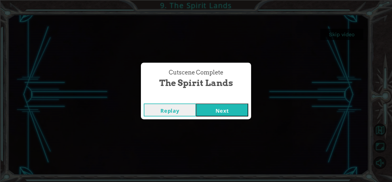
click at [179, 109] on button "Replay" at bounding box center [170, 109] width 52 height 13
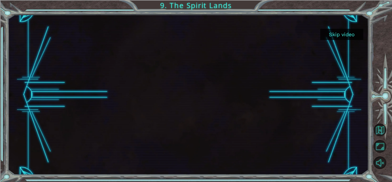
click at [202, 117] on div at bounding box center [188, 95] width 284 height 160
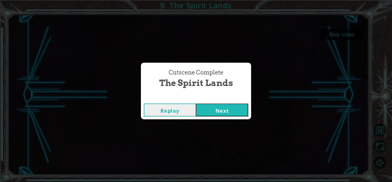
click at [213, 112] on button "Next" at bounding box center [222, 109] width 52 height 13
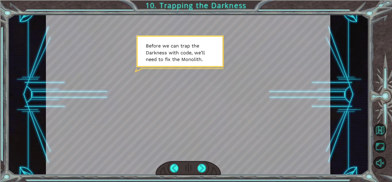
click at [201, 170] on div at bounding box center [201, 168] width 9 height 9
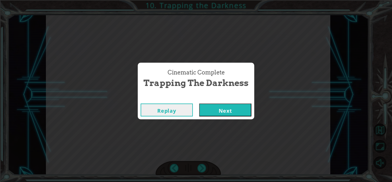
click at [228, 109] on button "Next" at bounding box center [225, 109] width 52 height 13
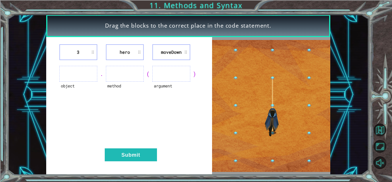
click at [78, 74] on ul at bounding box center [78, 74] width 38 height 16
click at [122, 78] on ul at bounding box center [125, 74] width 38 height 16
click at [172, 75] on ul at bounding box center [171, 74] width 38 height 16
click at [133, 157] on button "Submit" at bounding box center [131, 154] width 52 height 13
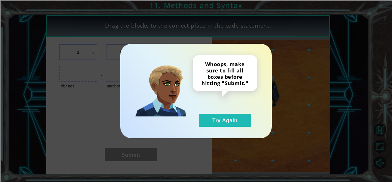
click at [217, 120] on button "Try Again" at bounding box center [225, 120] width 52 height 13
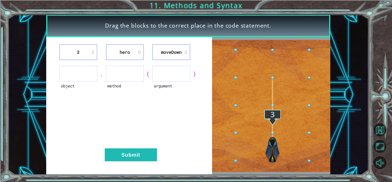
click at [82, 53] on li "3" at bounding box center [78, 52] width 38 height 16
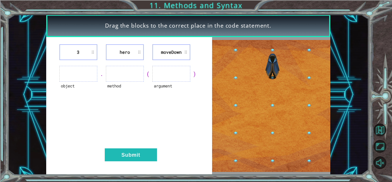
click at [85, 49] on li "3" at bounding box center [78, 52] width 38 height 16
click at [94, 51] on li "3" at bounding box center [78, 52] width 38 height 16
drag, startPoint x: 83, startPoint y: 76, endPoint x: 216, endPoint y: 93, distance: 134.3
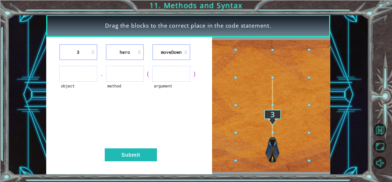
click at [216, 93] on img at bounding box center [271, 106] width 118 height 132
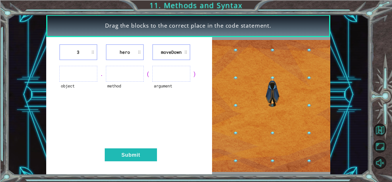
click at [172, 51] on li "moveDown" at bounding box center [171, 52] width 38 height 16
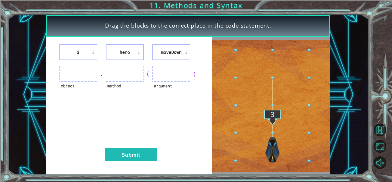
click at [130, 54] on li "hero" at bounding box center [125, 52] width 38 height 16
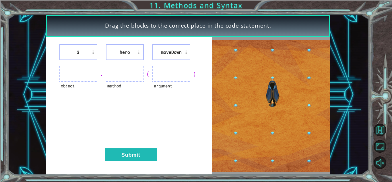
drag, startPoint x: 130, startPoint y: 54, endPoint x: 81, endPoint y: 55, distance: 49.7
click at [81, 55] on div "3 hero [GEOGRAPHIC_DATA]" at bounding box center [128, 52] width 151 height 16
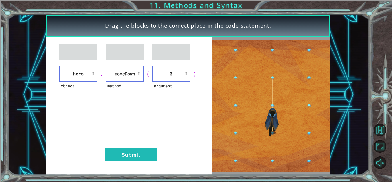
click at [144, 152] on button "Submit" at bounding box center [131, 154] width 52 height 13
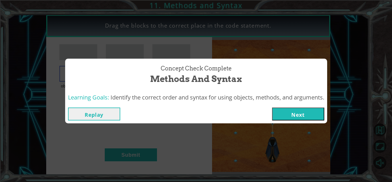
click at [302, 117] on button "Next" at bounding box center [298, 113] width 52 height 13
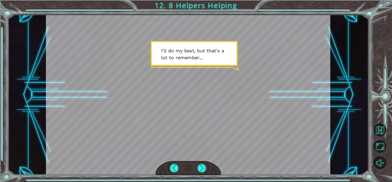
drag, startPoint x: 172, startPoint y: 5, endPoint x: 231, endPoint y: 1, distance: 59.3
click at [231, 1] on div "helper . build ( “ rightArrow ” ) S o n o w y o u n e e d t o r e p a i r t h e…" at bounding box center [196, 91] width 392 height 182
click at [166, 54] on div at bounding box center [188, 95] width 284 height 160
click at [187, 55] on div at bounding box center [188, 95] width 284 height 160
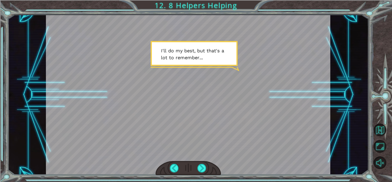
click at [187, 55] on div at bounding box center [188, 95] width 284 height 160
click at [201, 169] on div at bounding box center [201, 168] width 9 height 9
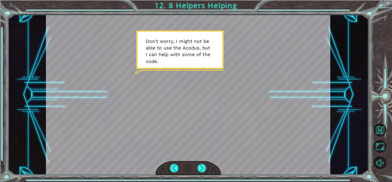
click at [203, 167] on div at bounding box center [201, 168] width 9 height 9
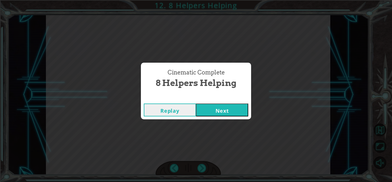
click at [225, 109] on button "Next" at bounding box center [222, 109] width 52 height 13
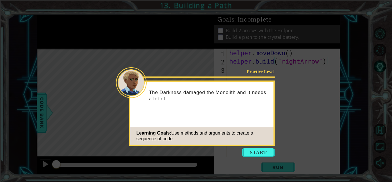
click at [255, 153] on button "Start" at bounding box center [258, 151] width 33 height 9
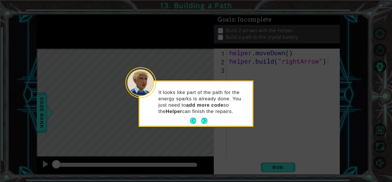
click at [204, 120] on button "Next" at bounding box center [204, 120] width 6 height 6
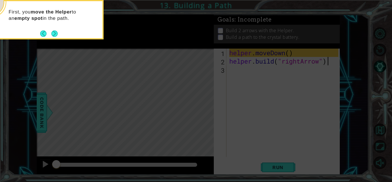
click at [54, 33] on button "Next" at bounding box center [54, 33] width 11 height 11
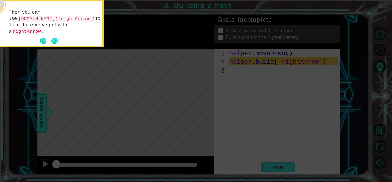
click at [54, 38] on button "Next" at bounding box center [54, 41] width 6 height 6
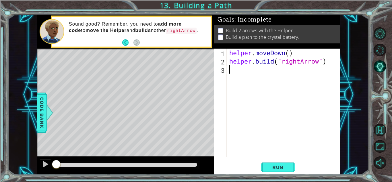
click at [248, 70] on div "helper . moveDown ( ) helper . build ( "rightArrow" )" at bounding box center [284, 110] width 113 height 125
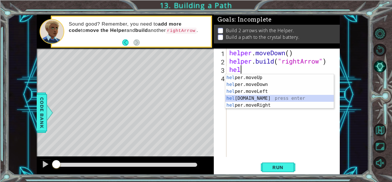
click at [273, 98] on div "hel per.moveUp press enter hel per.moveDown press enter hel per.moveLeft press …" at bounding box center [279, 98] width 108 height 48
type textarea "[DOMAIN_NAME]("rightArrow")"
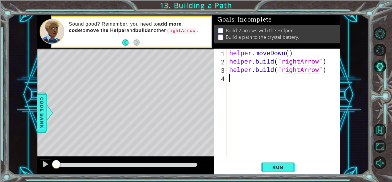
click at [243, 80] on div "helper . moveDown ( ) helper . build ( "rightArrow" ) helper . build ( "rightAr…" at bounding box center [284, 110] width 113 height 125
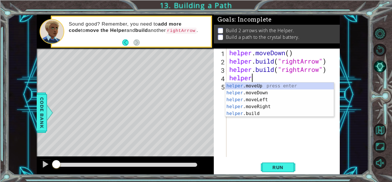
scroll to position [0, 1]
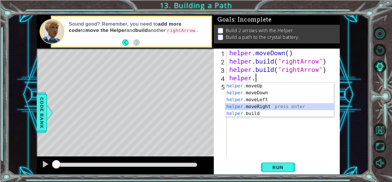
click at [263, 106] on div "helper. moveUp press enter helper. moveDown press enter helper. moveLeft press …" at bounding box center [279, 106] width 108 height 48
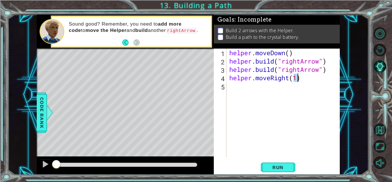
type textarea "helper.moveRight()"
click at [242, 88] on div "helper . moveDown ( ) helper . build ( "rightArrow" ) helper . build ( "rightAr…" at bounding box center [284, 110] width 113 height 125
click at [294, 79] on div "helper . moveDown ( ) helper . build ( "rightArrow" ) helper . build ( "rightAr…" at bounding box center [284, 110] width 113 height 125
type textarea "helper.moveRight(2)"
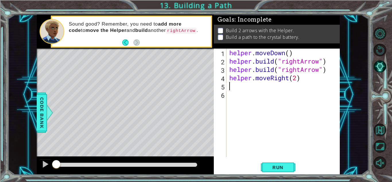
click at [282, 166] on span "Run" at bounding box center [278, 167] width 23 height 6
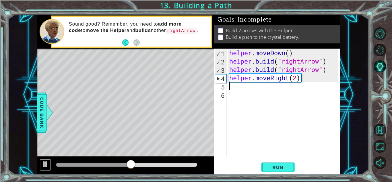
click at [42, 164] on div at bounding box center [45, 163] width 7 height 7
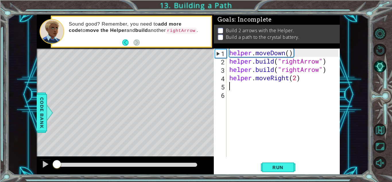
drag, startPoint x: 135, startPoint y: 164, endPoint x: 25, endPoint y: 168, distance: 109.6
click at [25, 168] on div "1 ההההההההההההההההההההההההההההההההההההההההההההההההההההההההההההההההההההההההההההה…" at bounding box center [188, 95] width 361 height 160
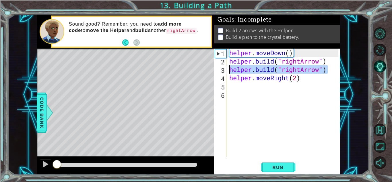
drag, startPoint x: 329, startPoint y: 69, endPoint x: 225, endPoint y: 69, distance: 104.4
click at [225, 69] on div "1 2 3 4 5 6 helper . moveDown ( ) helper . build ( "rightArrow" ) helper . buil…" at bounding box center [276, 102] width 125 height 108
type textarea "[DOMAIN_NAME]("rightArrow")"
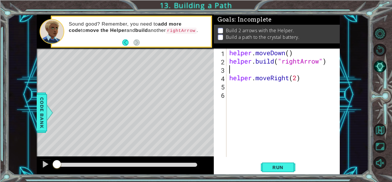
type textarea "[DOMAIN_NAME]("rightArrow")"
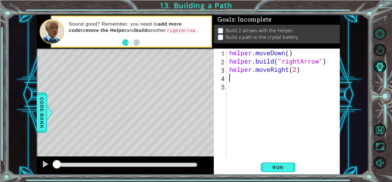
click at [245, 80] on div "helper . moveDown ( ) helper . build ( "rightArrow" ) helper . moveRight ( 2 )" at bounding box center [284, 110] width 113 height 125
click at [297, 71] on div "helper . moveDown ( ) helper . build ( "rightArrow" ) helper . moveRight ( 2 )" at bounding box center [284, 110] width 113 height 125
type textarea "helper.moveRight(3)"
click at [234, 84] on div "helper . moveDown ( ) helper . build ( "rightArrow" ) helper . moveRight ( 3 )" at bounding box center [284, 110] width 113 height 125
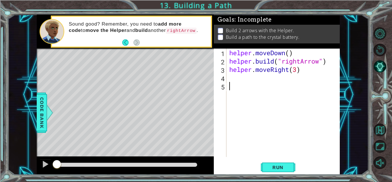
scroll to position [0, 0]
click at [232, 78] on div "helper . moveDown ( ) helper . build ( "rightArrow" ) helper . moveRight ( 3 )" at bounding box center [284, 110] width 113 height 125
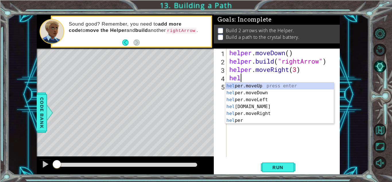
scroll to position [0, 1]
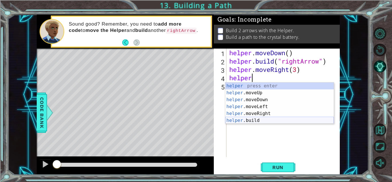
click at [262, 120] on div "helper press enter helper .moveUp press enter helper .moveDown press enter help…" at bounding box center [279, 109] width 108 height 55
type textarea "[DOMAIN_NAME]("rightArrow")"
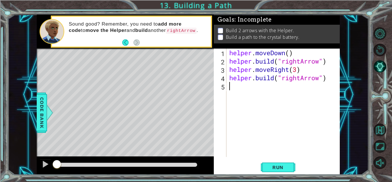
click at [262, 120] on div "helper . moveDown ( ) helper . build ( "rightArrow" ) helper . moveRight ( 3 ) …" at bounding box center [284, 110] width 113 height 125
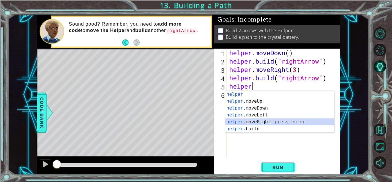
click at [271, 121] on div "helper press enter helper .moveUp press enter helper .moveDown press enter help…" at bounding box center [279, 118] width 108 height 55
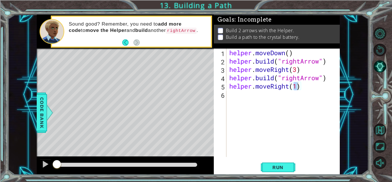
click at [277, 168] on span "Run" at bounding box center [278, 167] width 23 height 6
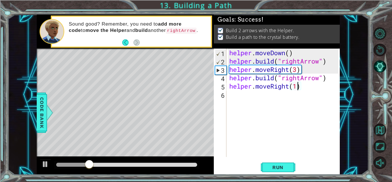
type textarea "helper.moveRight()"
click at [240, 99] on div "helper . moveDown ( ) helper . build ( "rightArrow" ) helper . moveRight ( 3 ) …" at bounding box center [284, 110] width 113 height 125
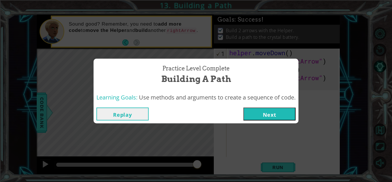
click at [279, 108] on button "Next" at bounding box center [269, 113] width 52 height 13
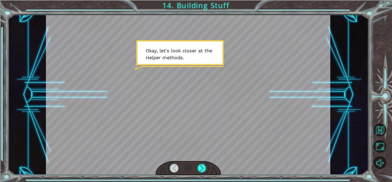
click at [203, 166] on div at bounding box center [201, 168] width 9 height 9
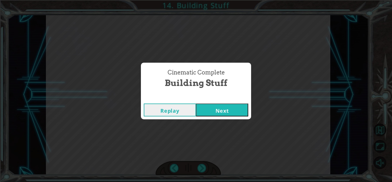
click at [213, 113] on button "Next" at bounding box center [222, 109] width 52 height 13
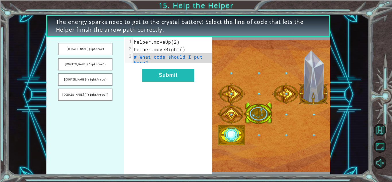
drag, startPoint x: 100, startPoint y: 80, endPoint x: 164, endPoint y: 63, distance: 66.0
click at [164, 63] on div "[DOMAIN_NAME](upArrow) [DOMAIN_NAME](“upArrow”) [DOMAIN_NAME](rightArrow) [DOMA…" at bounding box center [129, 105] width 166 height 137
click at [95, 81] on button "[DOMAIN_NAME](rightArrow)" at bounding box center [85, 79] width 54 height 12
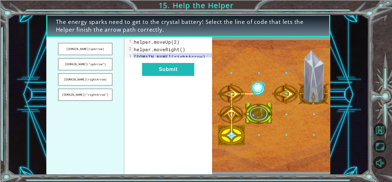
click at [173, 73] on button "Submit" at bounding box center [168, 69] width 52 height 13
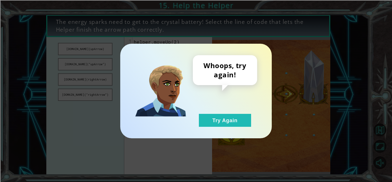
click at [213, 121] on button "Try Again" at bounding box center [225, 120] width 52 height 13
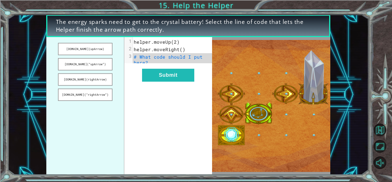
click at [100, 79] on button "[DOMAIN_NAME](rightArrow)" at bounding box center [85, 79] width 54 height 12
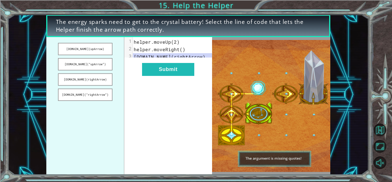
click at [102, 93] on button "[DOMAIN_NAME](“rightArrow”)" at bounding box center [85, 94] width 54 height 12
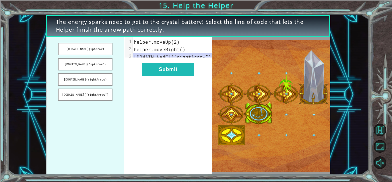
click at [156, 72] on button "Submit" at bounding box center [168, 69] width 52 height 13
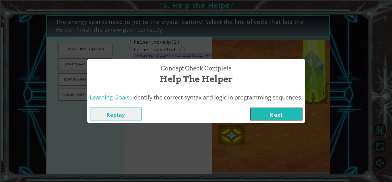
click at [267, 114] on button "Next" at bounding box center [276, 113] width 52 height 13
